Goal: Task Accomplishment & Management: Manage account settings

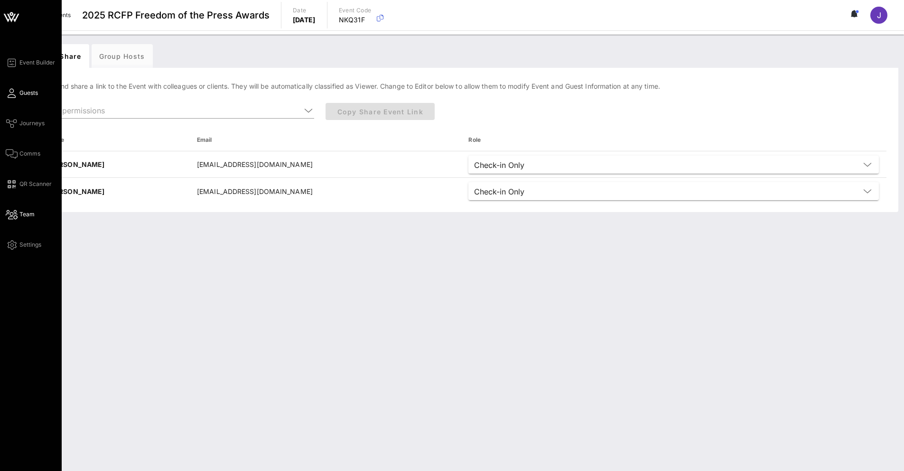
click at [28, 92] on span "Guests" at bounding box center [28, 93] width 18 height 9
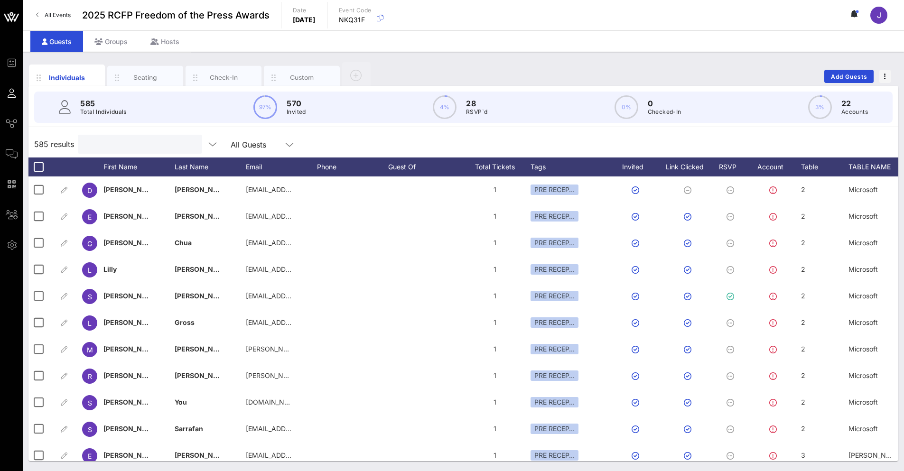
click at [116, 139] on input "text" at bounding box center [138, 144] width 111 height 12
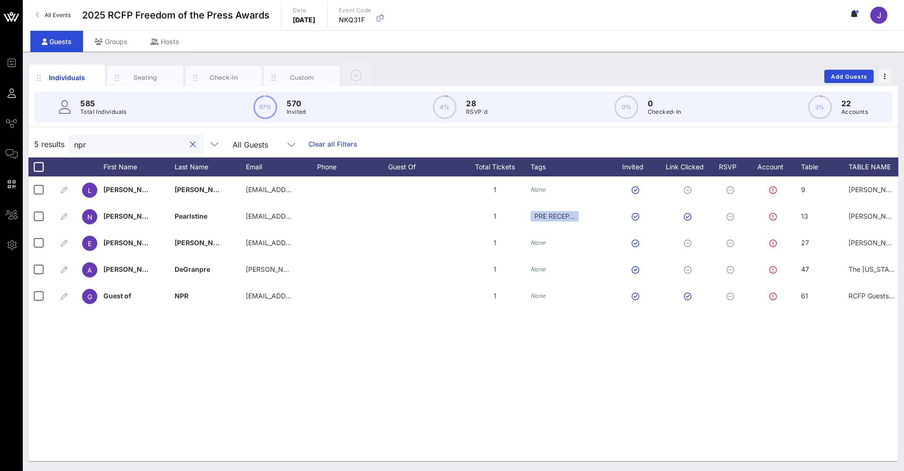
type input "npr"
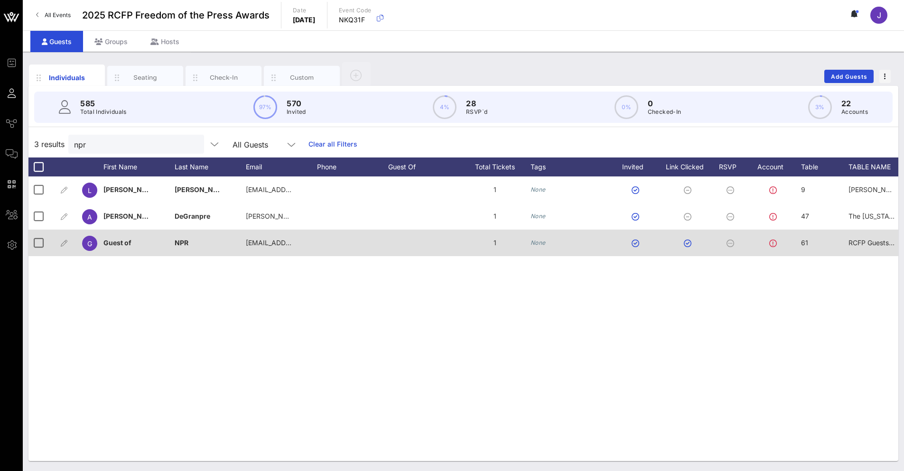
click at [57, 243] on div at bounding box center [64, 243] width 24 height 27
click at [66, 246] on icon "button" at bounding box center [63, 243] width 11 height 11
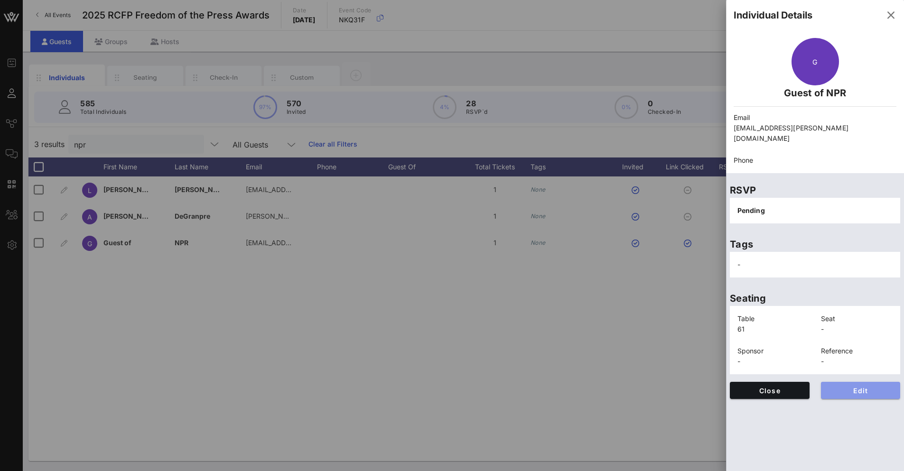
click at [858, 385] on button "Edit" at bounding box center [861, 390] width 80 height 17
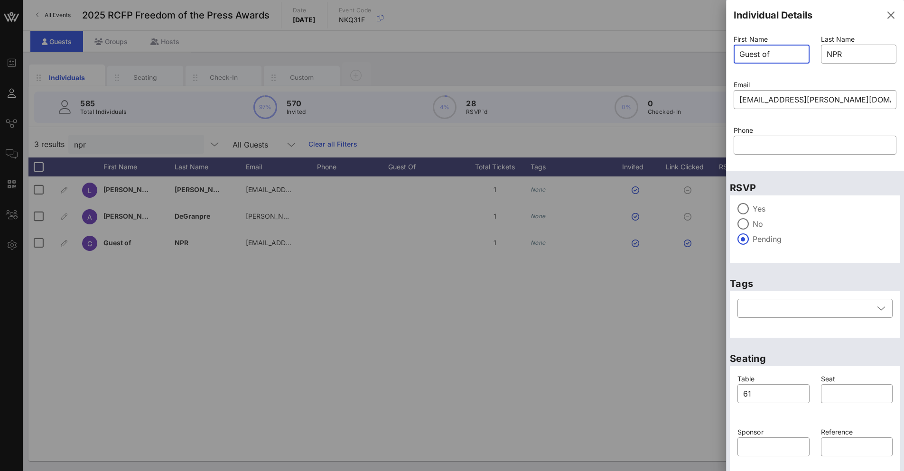
drag, startPoint x: 784, startPoint y: 52, endPoint x: 704, endPoint y: 63, distance: 80.5
click at [704, 63] on div "Event Builder Guests Journeys Comms QR Scanner Team Settings 2025 RCFP Freedom …" at bounding box center [452, 235] width 904 height 471
type input "Pallavi"
type input "Gogoi"
paste input "pgogoi"
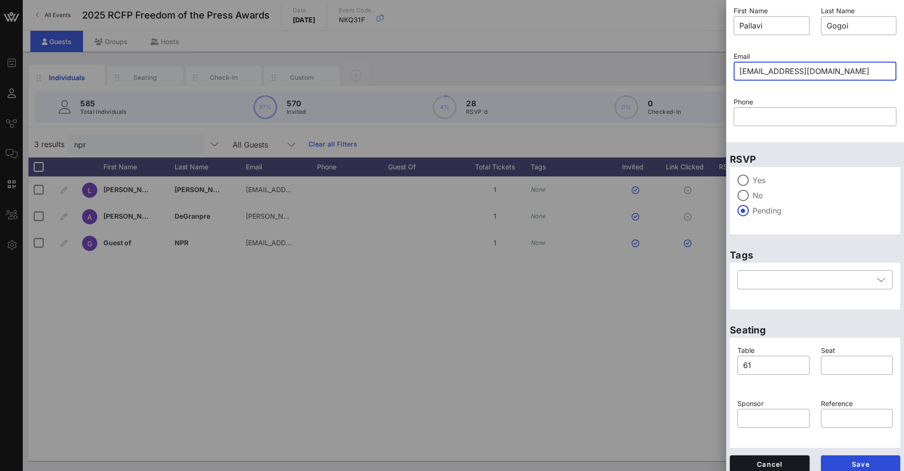
scroll to position [36, 0]
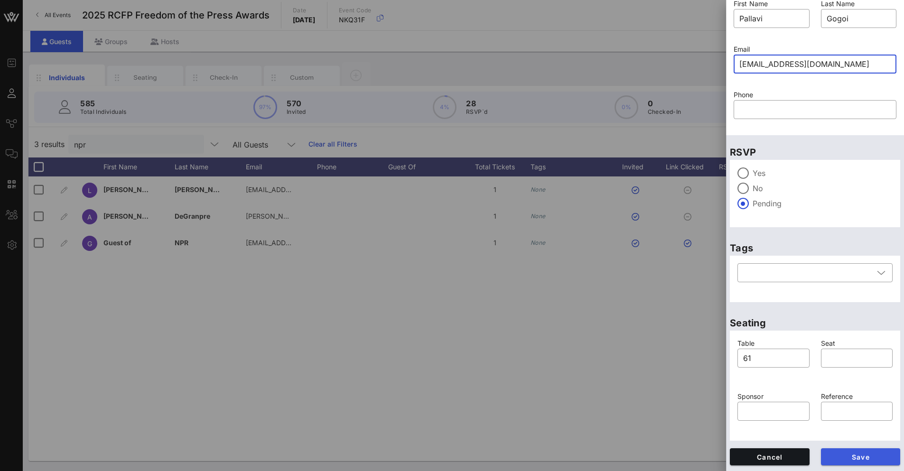
type input "[EMAIL_ADDRESS][DOMAIN_NAME]"
click at [833, 457] on span "Save" at bounding box center [860, 457] width 65 height 8
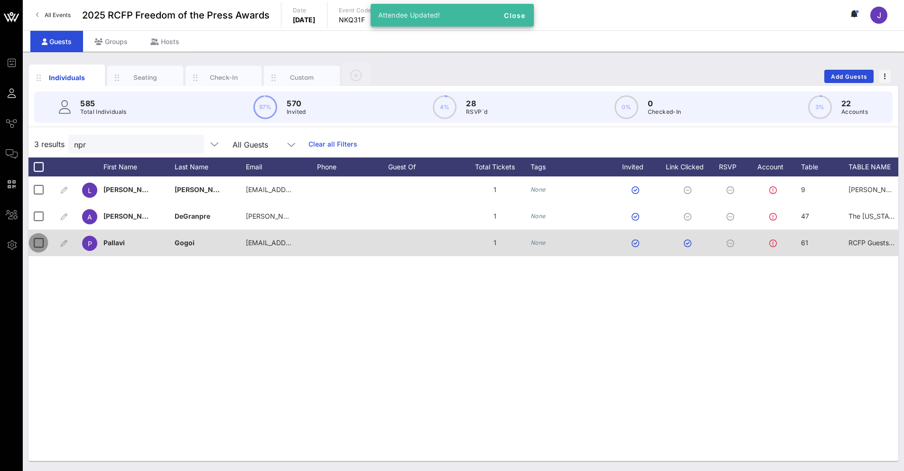
click at [38, 242] on div at bounding box center [38, 243] width 16 height 16
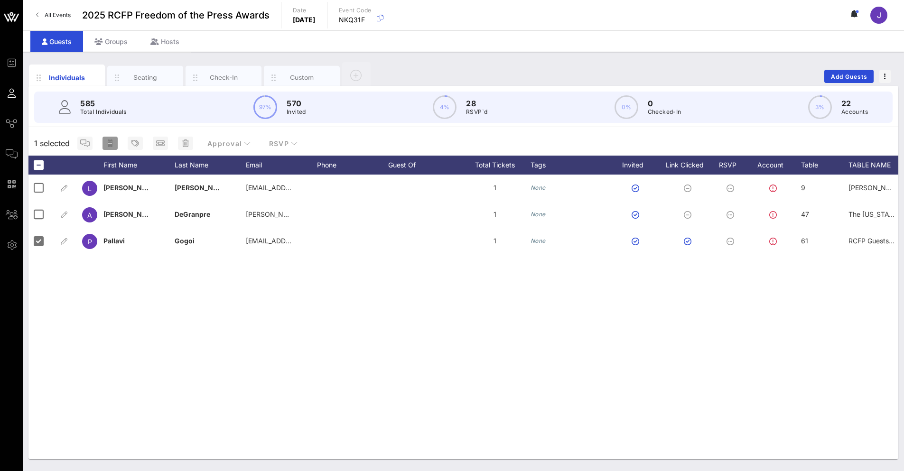
click at [111, 149] on button "button" at bounding box center [109, 143] width 15 height 13
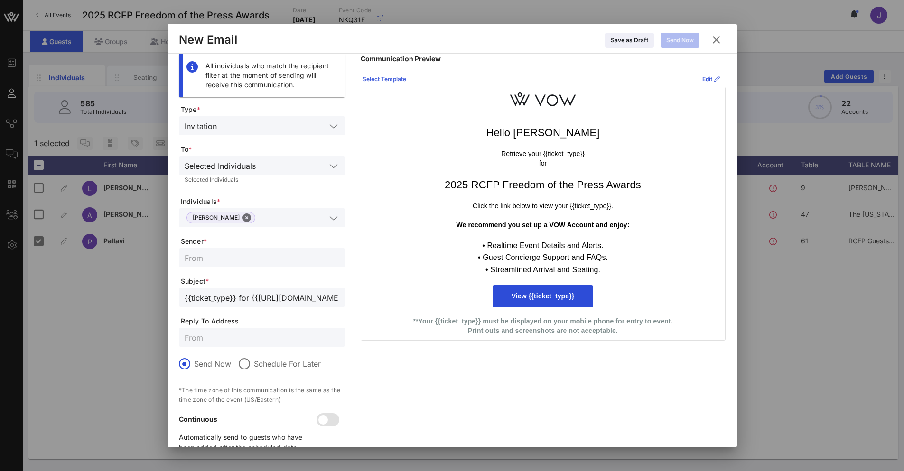
click at [382, 78] on icon at bounding box center [383, 79] width 7 height 6
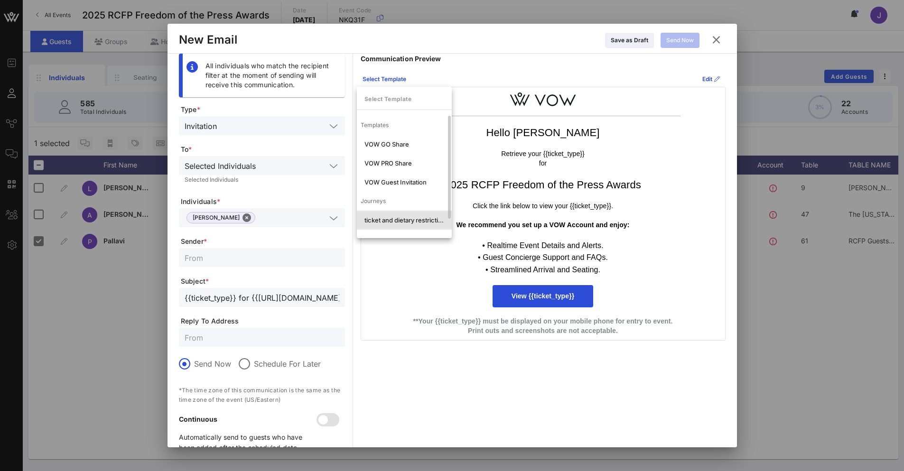
click at [406, 220] on div "ticket and dietary restrictions" at bounding box center [404, 220] width 80 height 8
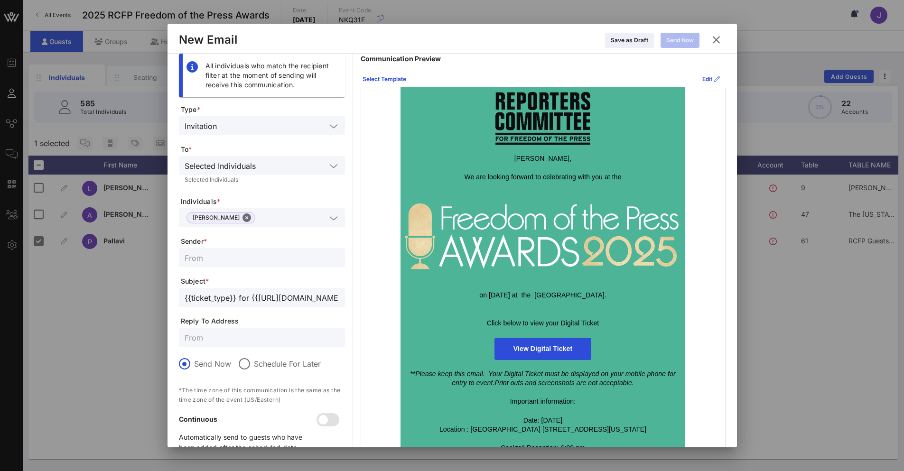
click at [269, 260] on input "text" at bounding box center [262, 257] width 155 height 12
type input "Reporters Committee for Freedom of the Press"
click at [252, 342] on input "text" at bounding box center [262, 337] width 155 height 12
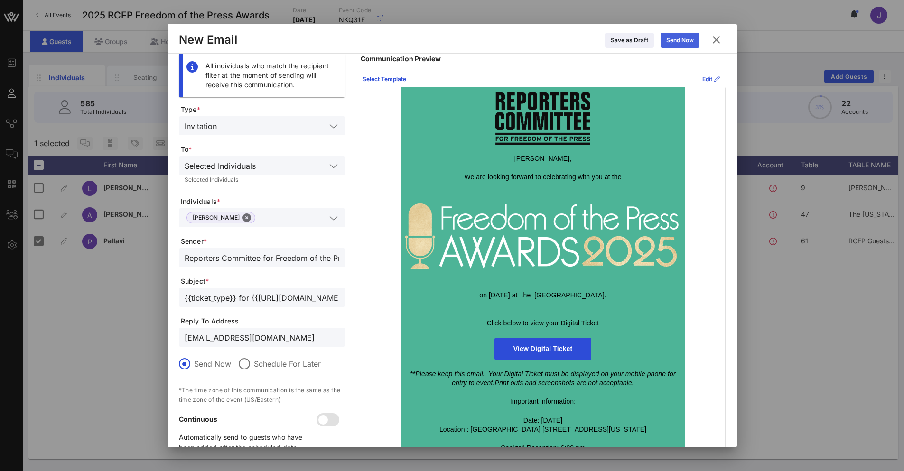
type input "[EMAIL_ADDRESS][DOMAIN_NAME]"
click at [692, 39] on button "Send Now" at bounding box center [679, 40] width 39 height 15
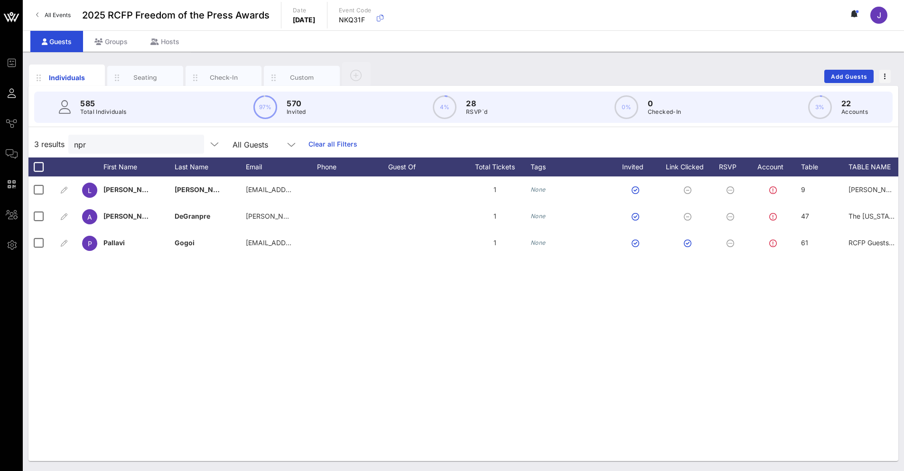
click at [856, 13] on icon at bounding box center [855, 14] width 3 height 6
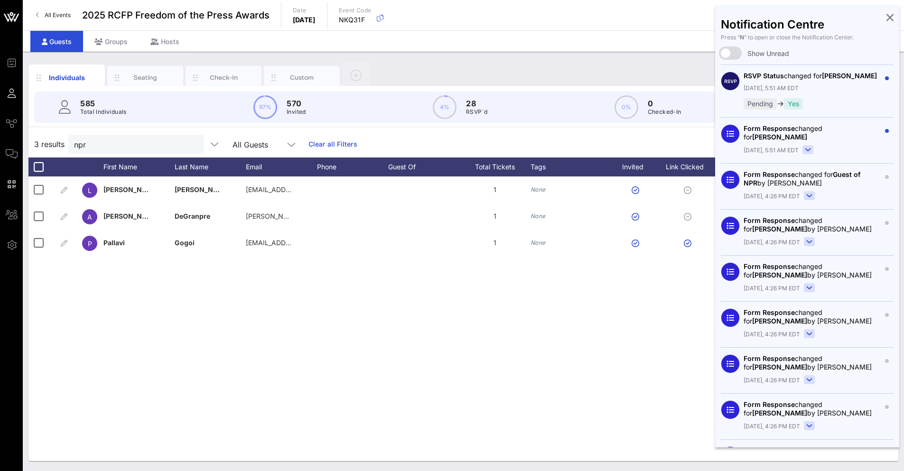
click at [805, 148] on rect at bounding box center [808, 150] width 10 height 9
